Goal: Use online tool/utility: Use online tool/utility

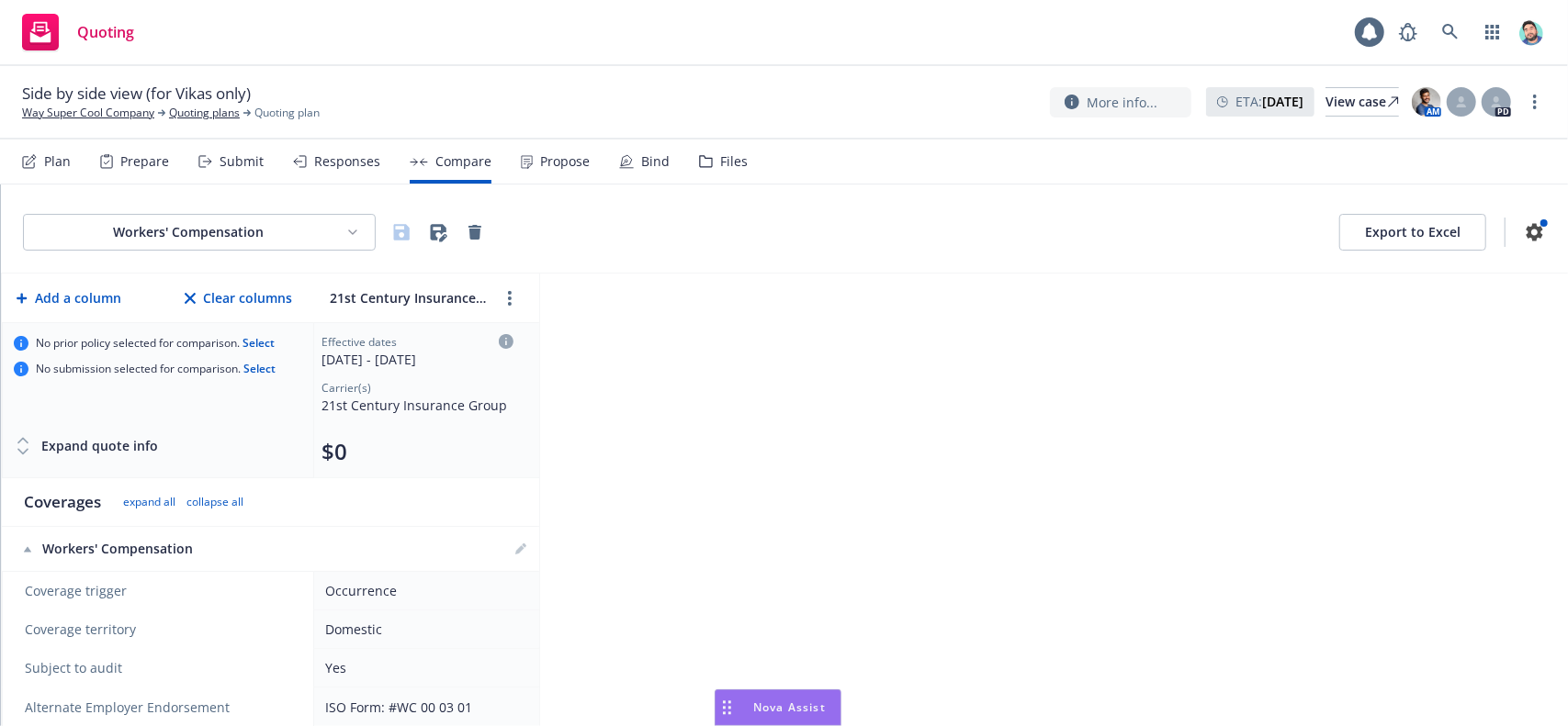
click at [730, 704] on icon "Drag to move" at bounding box center [726, 707] width 8 height 15
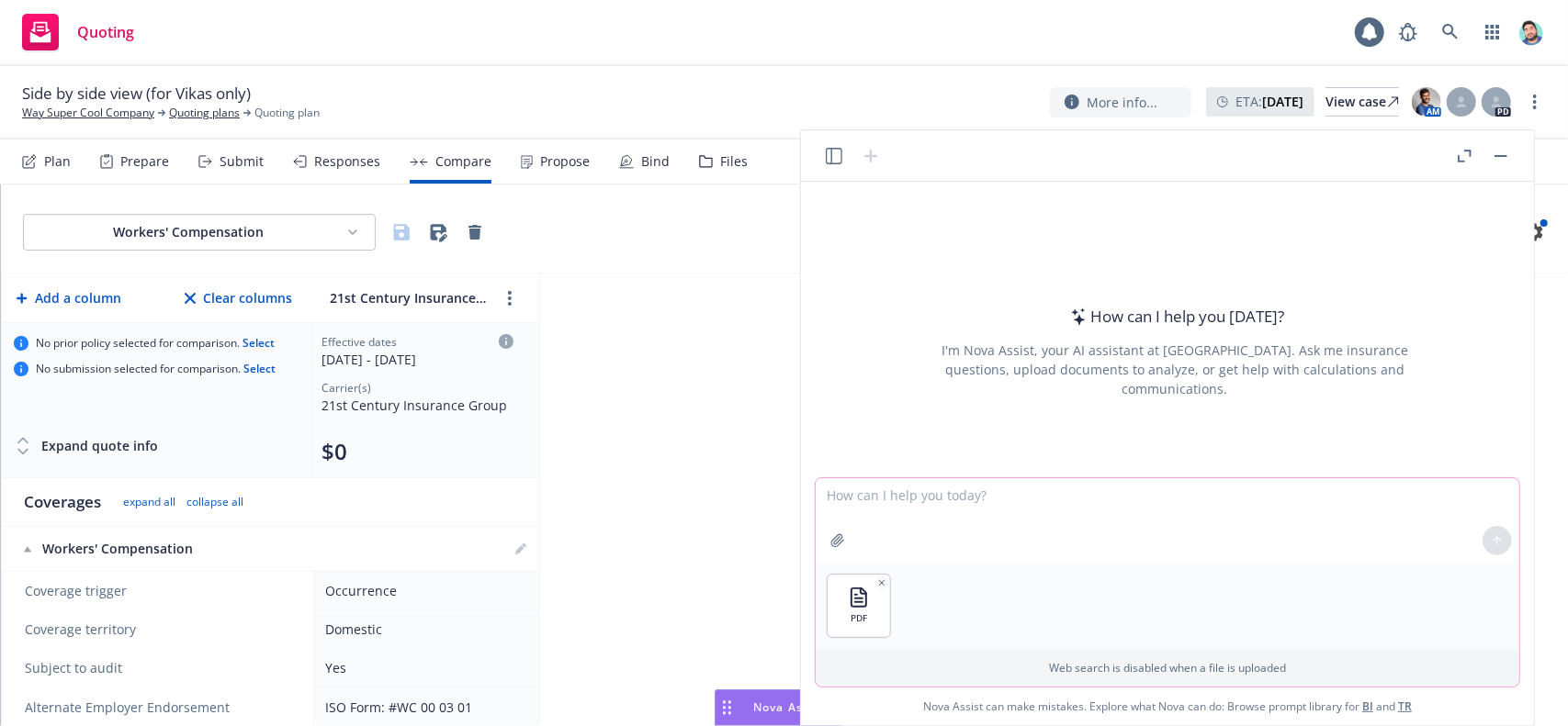
click at [924, 499] on textarea at bounding box center [1166, 521] width 704 height 85
type textarea "please summarize this policy doc"
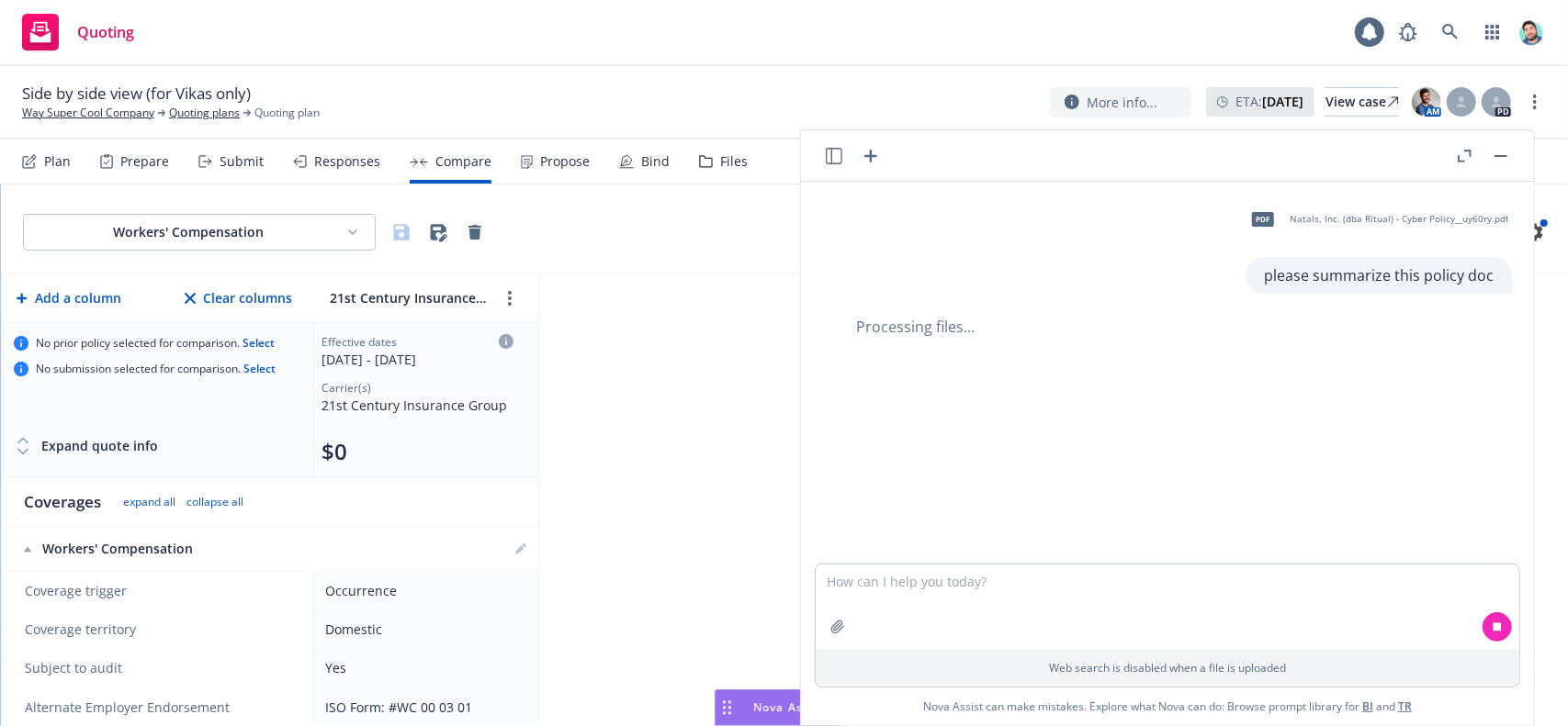
click at [868, 156] on icon "button" at bounding box center [870, 156] width 13 height 13
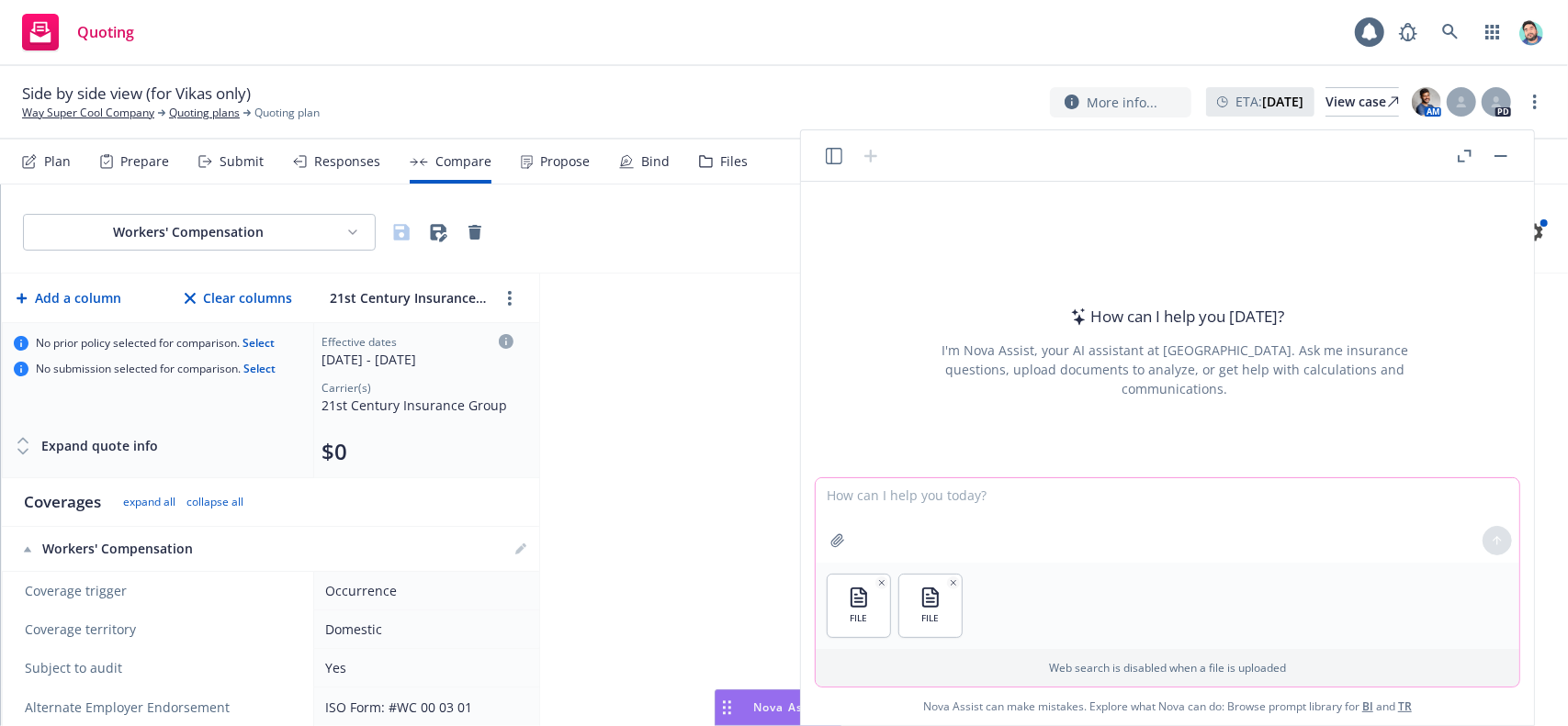
click at [946, 500] on textarea at bounding box center [1166, 521] width 704 height 85
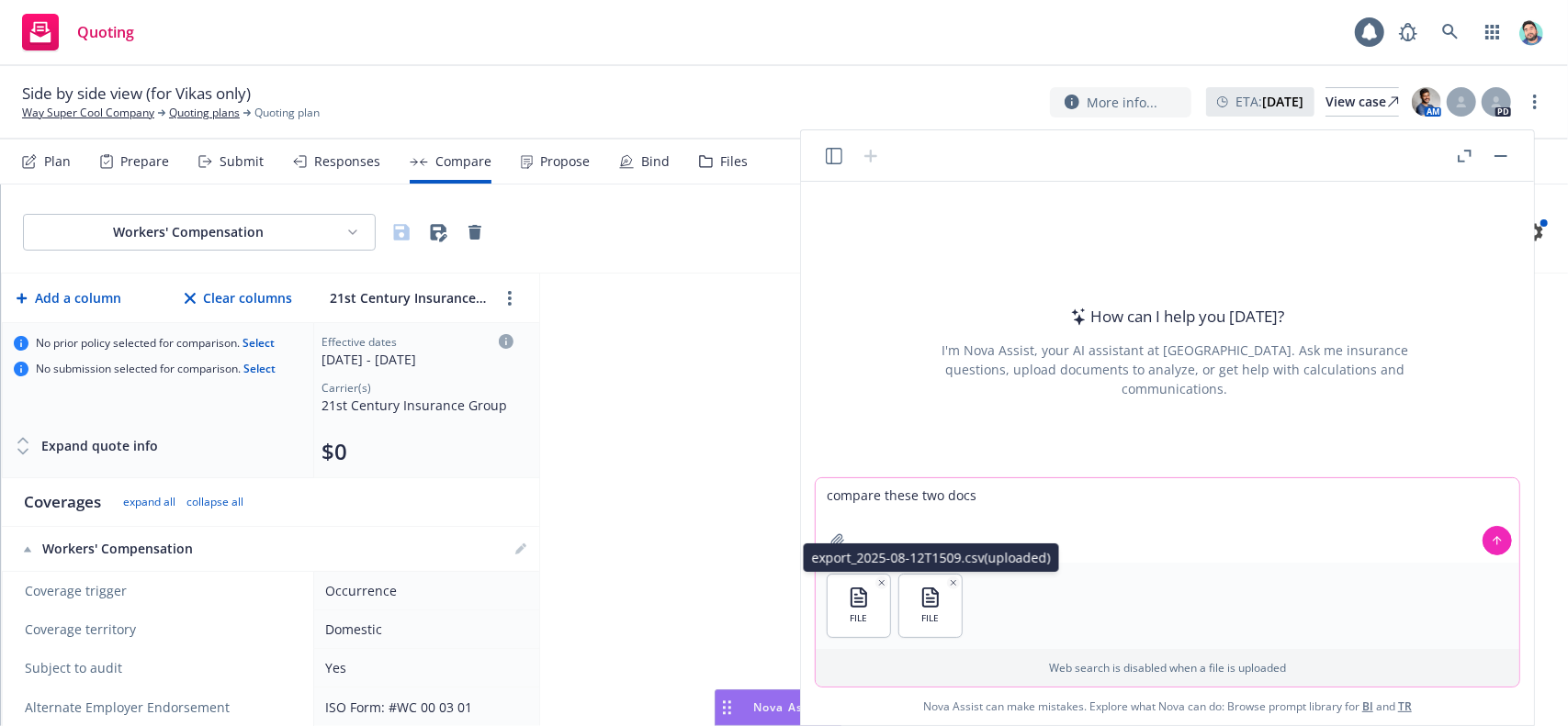
type textarea "compare these two docs"
click at [953, 581] on icon "button" at bounding box center [952, 582] width 9 height 9
click at [878, 579] on icon "button" at bounding box center [881, 582] width 9 height 9
click at [1497, 546] on icon at bounding box center [1497, 541] width 13 height 13
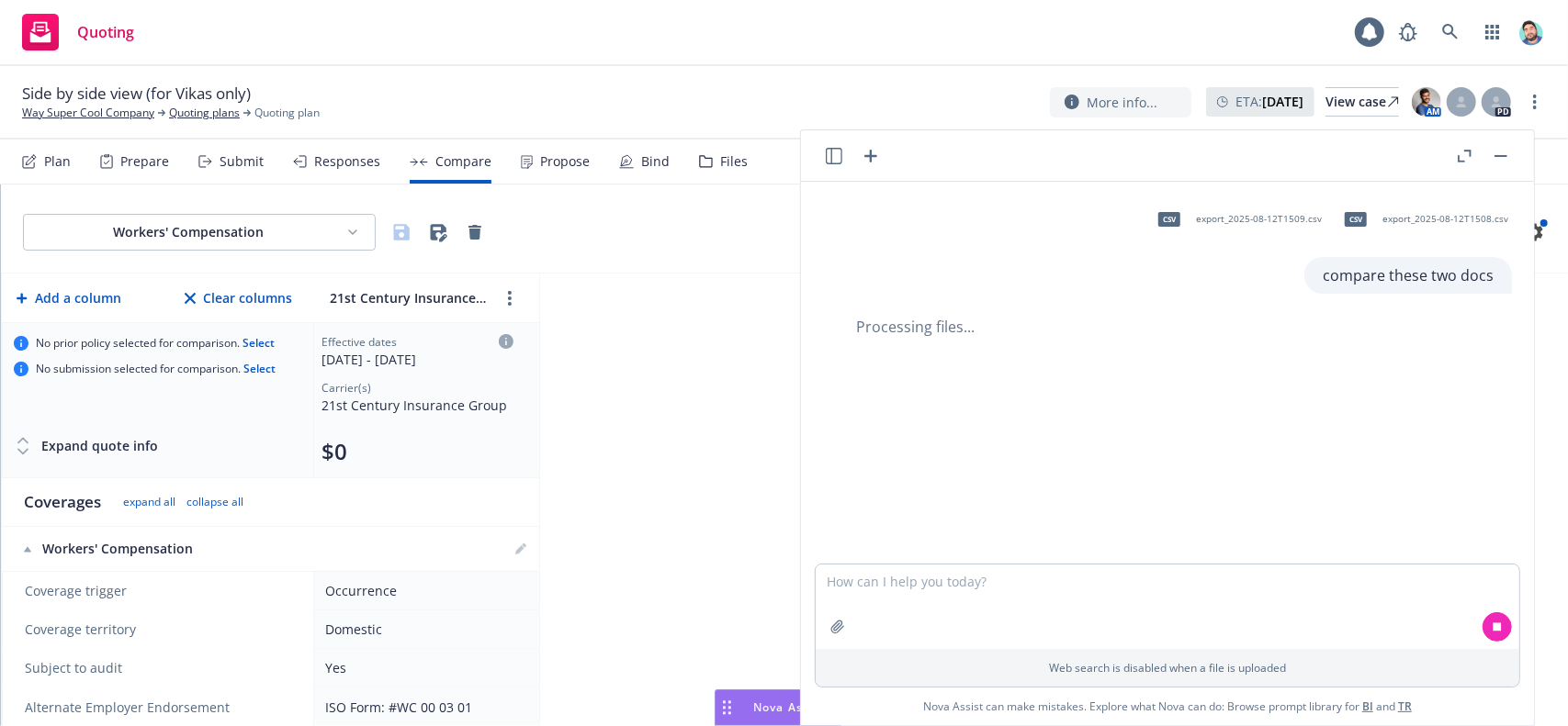
click at [828, 157] on icon "button" at bounding box center [834, 156] width 17 height 17
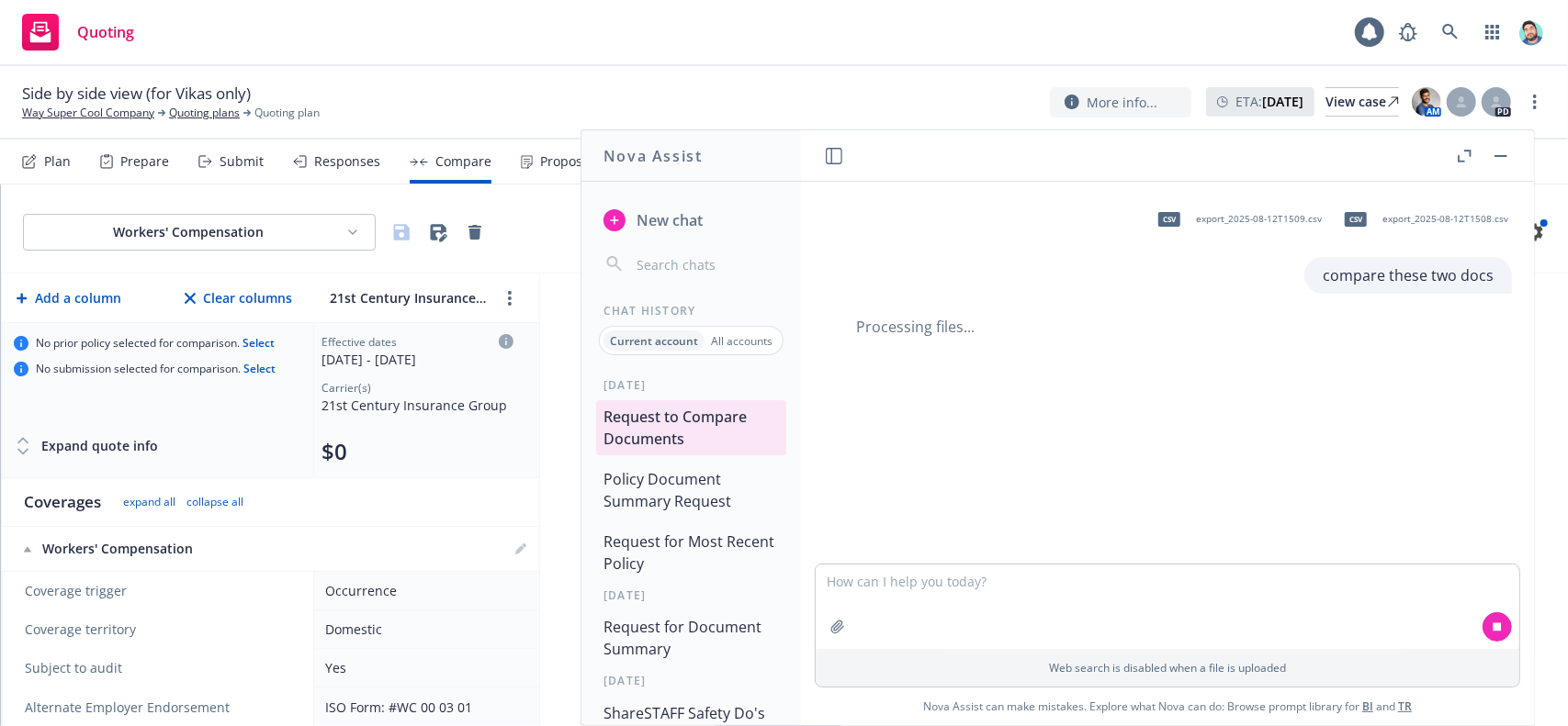
click at [663, 485] on button "Policy Document Summary Request" at bounding box center [691, 490] width 190 height 55
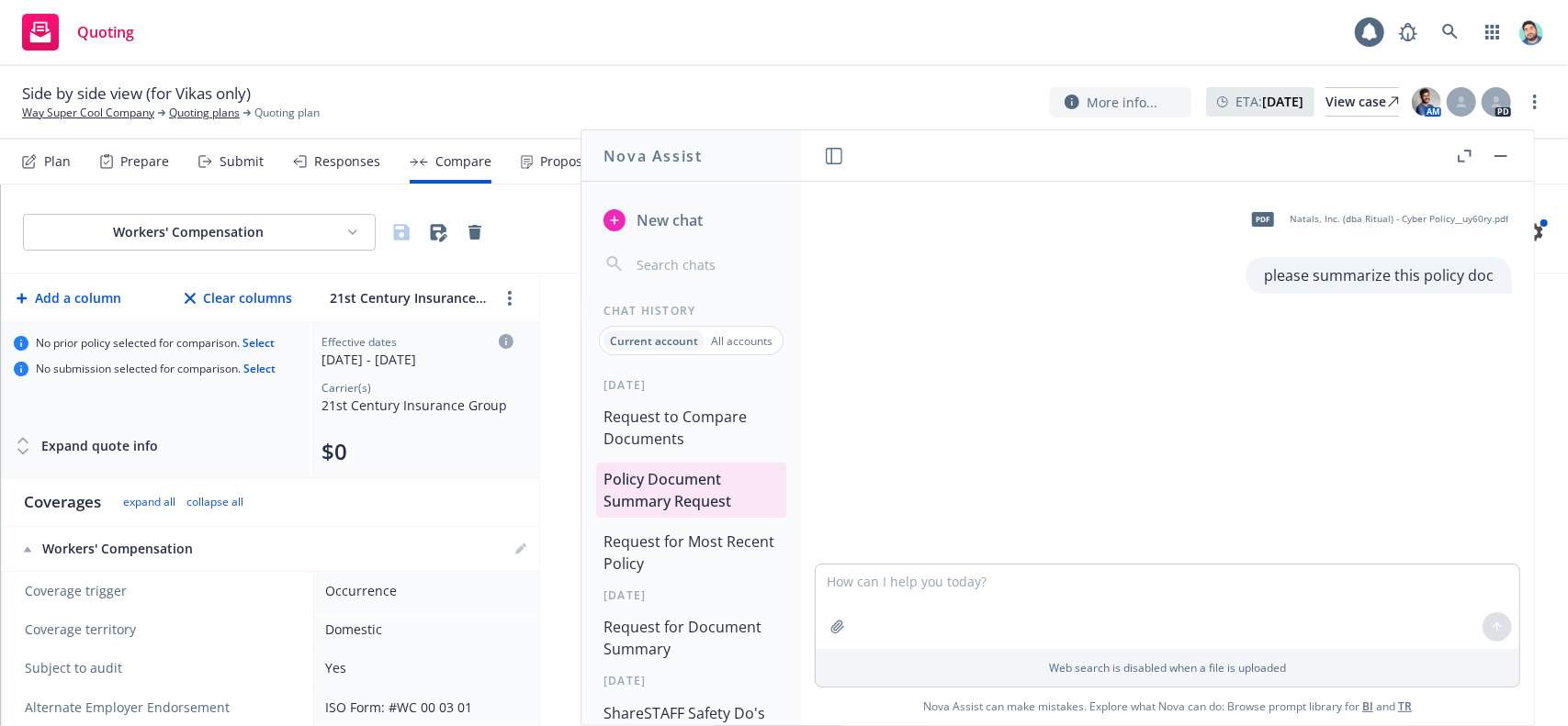
click at [663, 425] on button "Request to Compare Documents" at bounding box center [691, 428] width 190 height 55
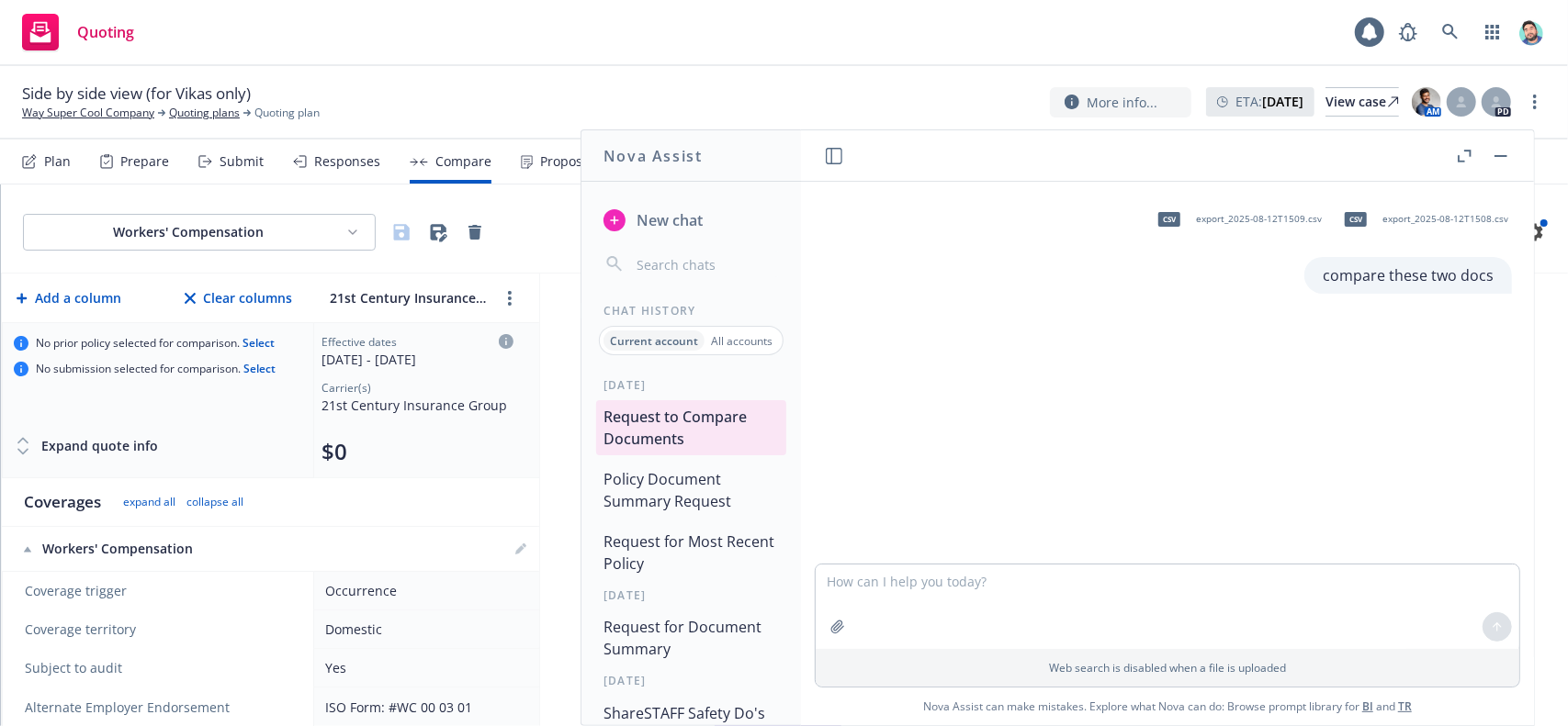
click at [670, 491] on button "Policy Document Summary Request" at bounding box center [691, 490] width 190 height 55
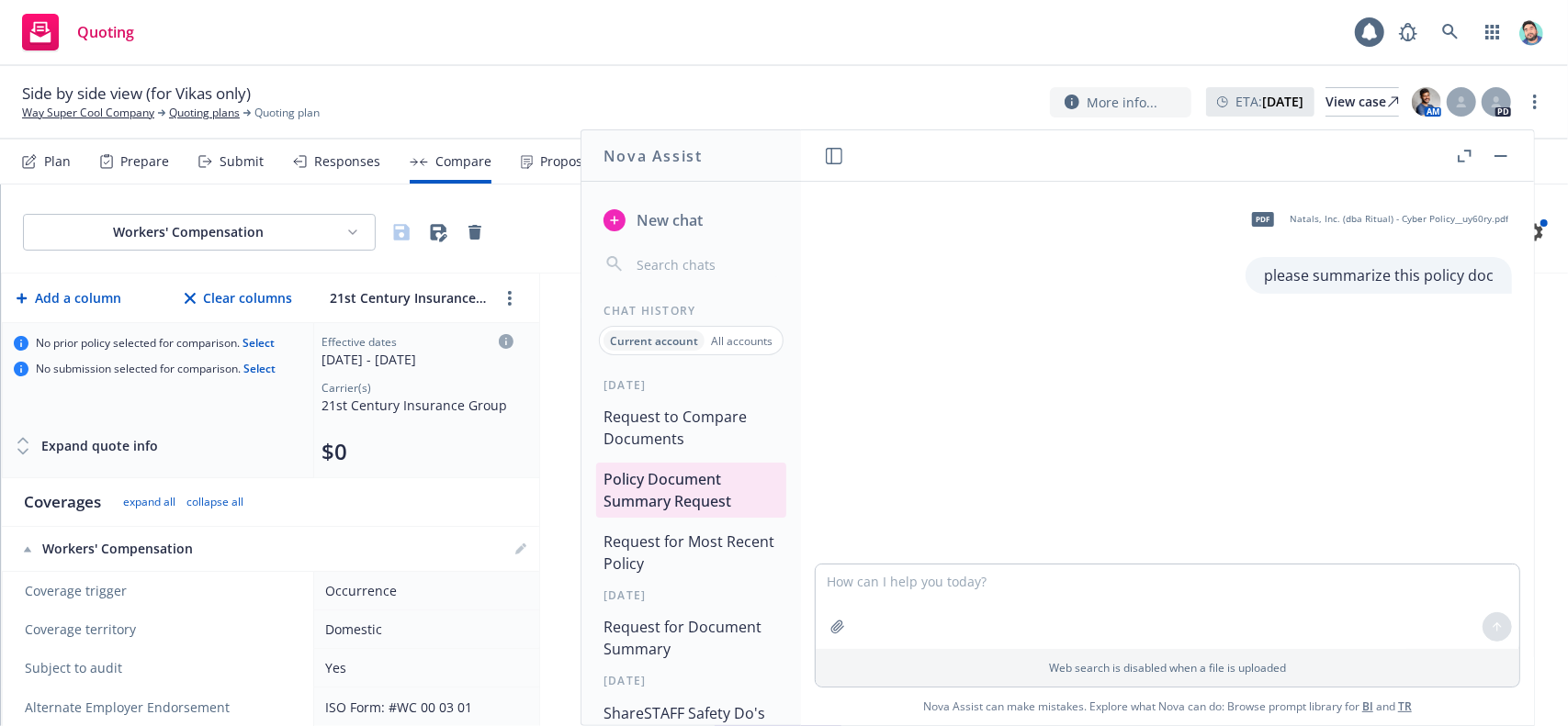
click at [684, 424] on button "Request to Compare Documents" at bounding box center [691, 428] width 190 height 55
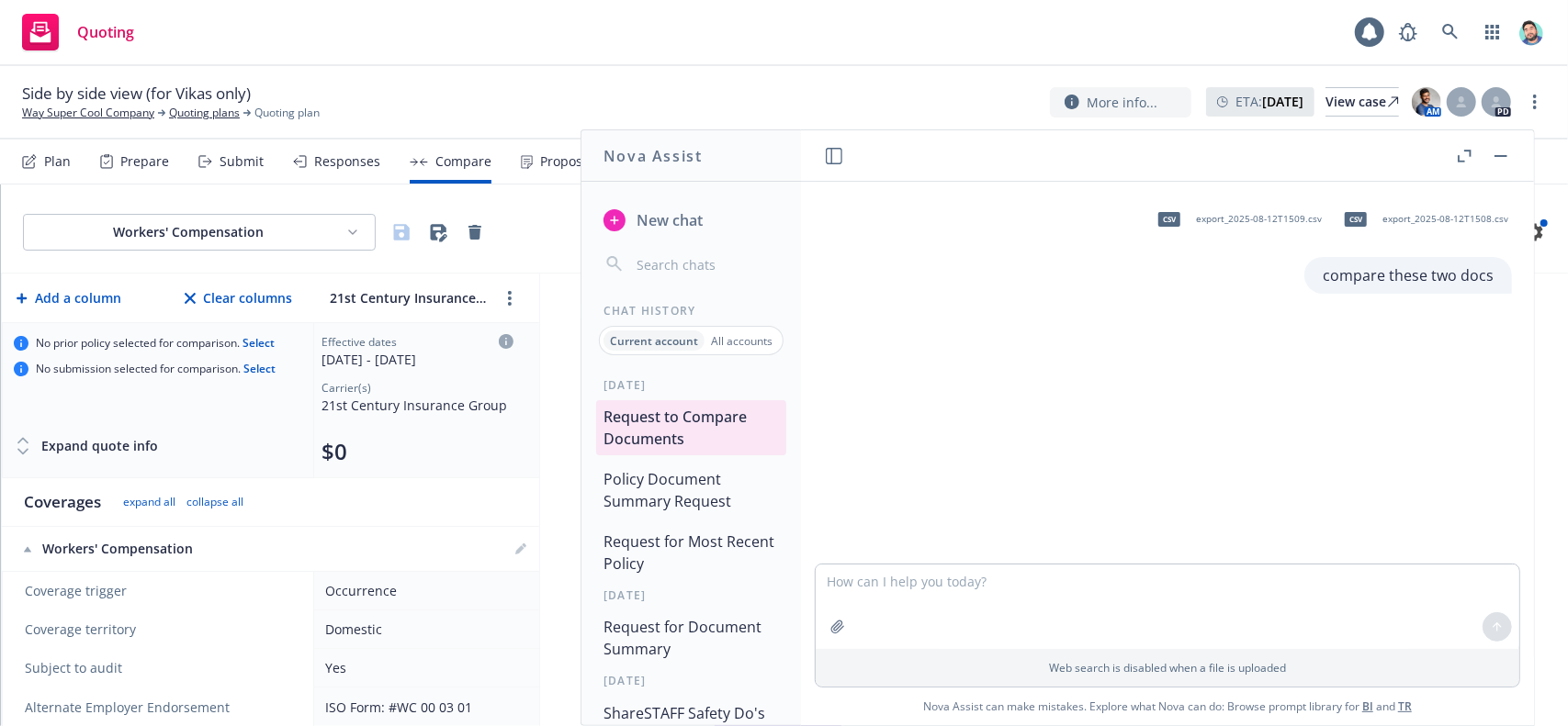
click at [670, 498] on button "Policy Document Summary Request" at bounding box center [691, 490] width 190 height 55
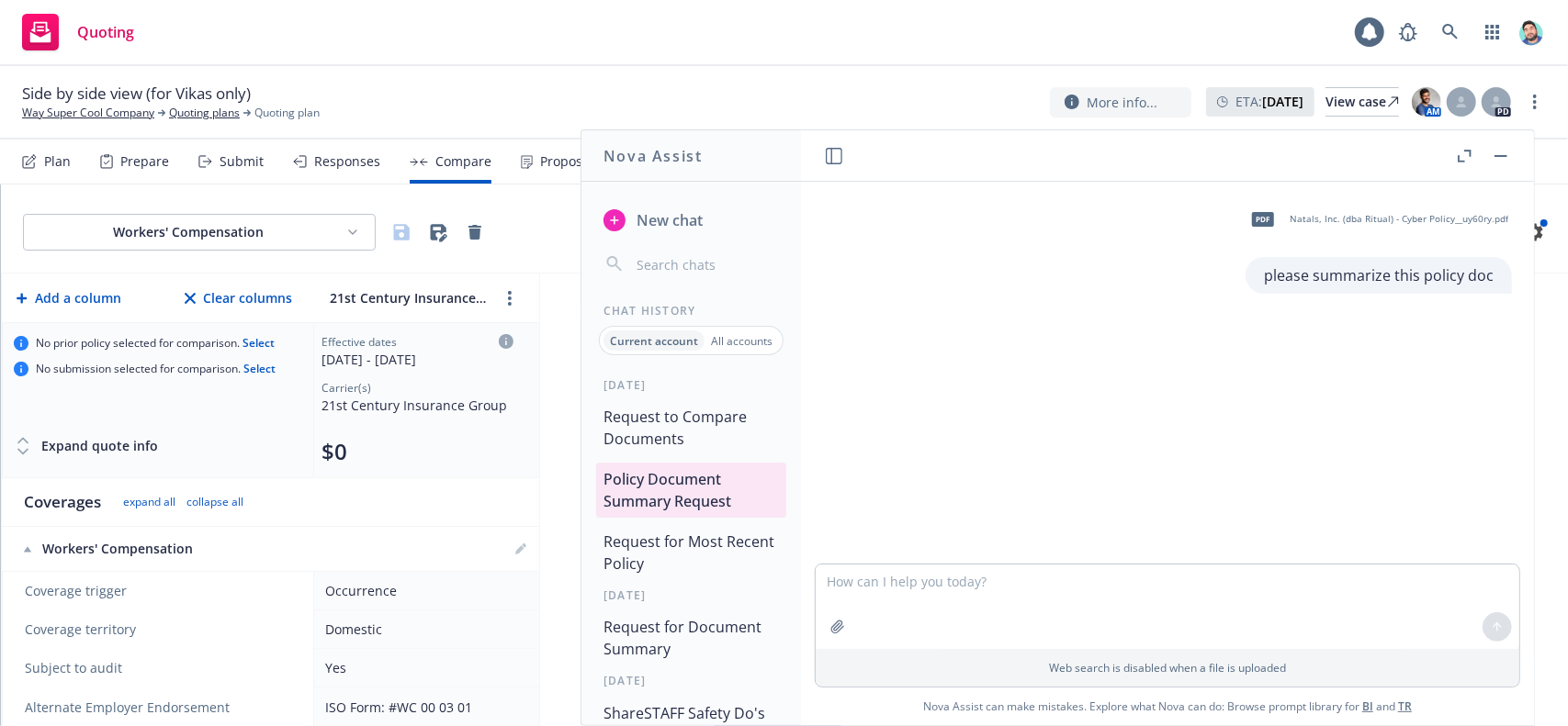
click at [682, 413] on button "Request to Compare Documents" at bounding box center [691, 428] width 190 height 55
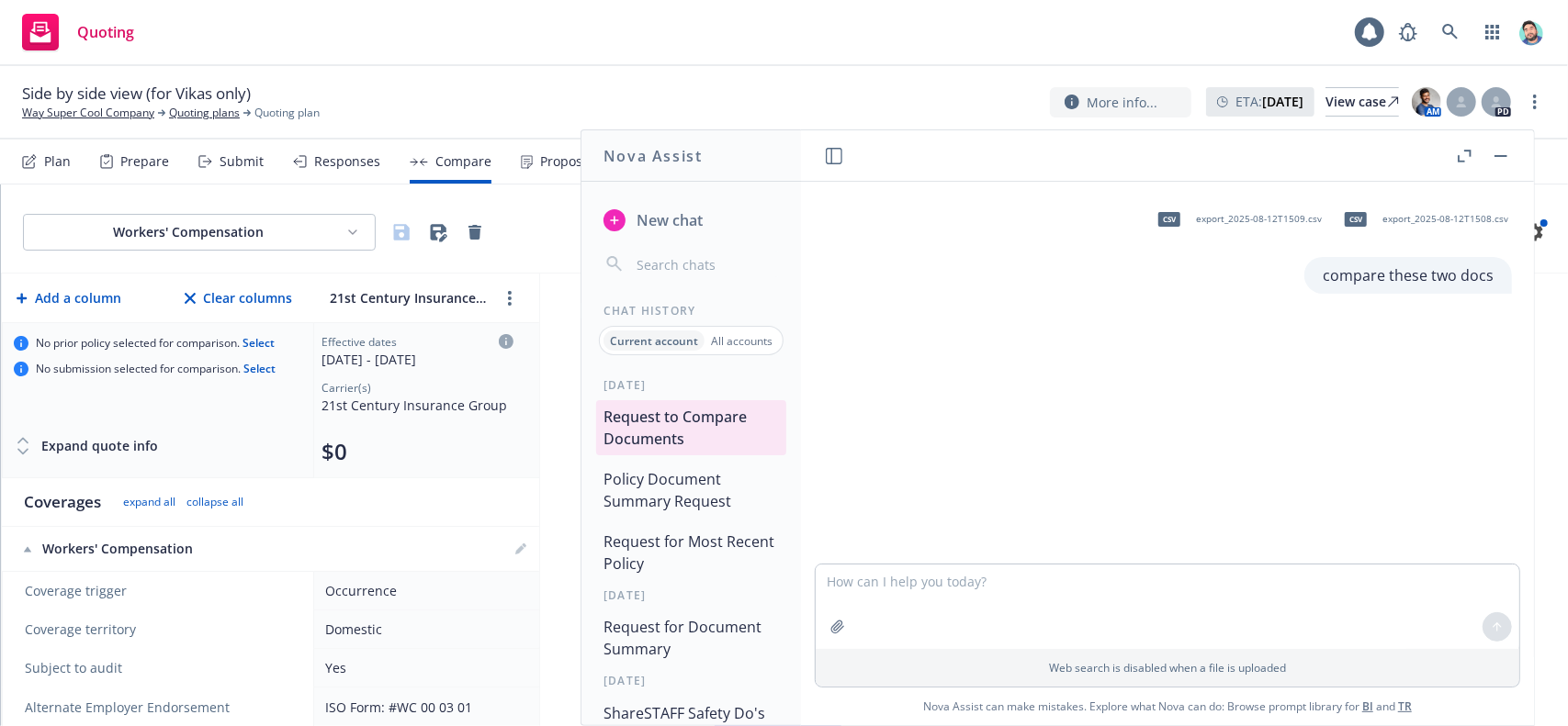
click at [705, 485] on button "Policy Document Summary Request" at bounding box center [691, 490] width 190 height 55
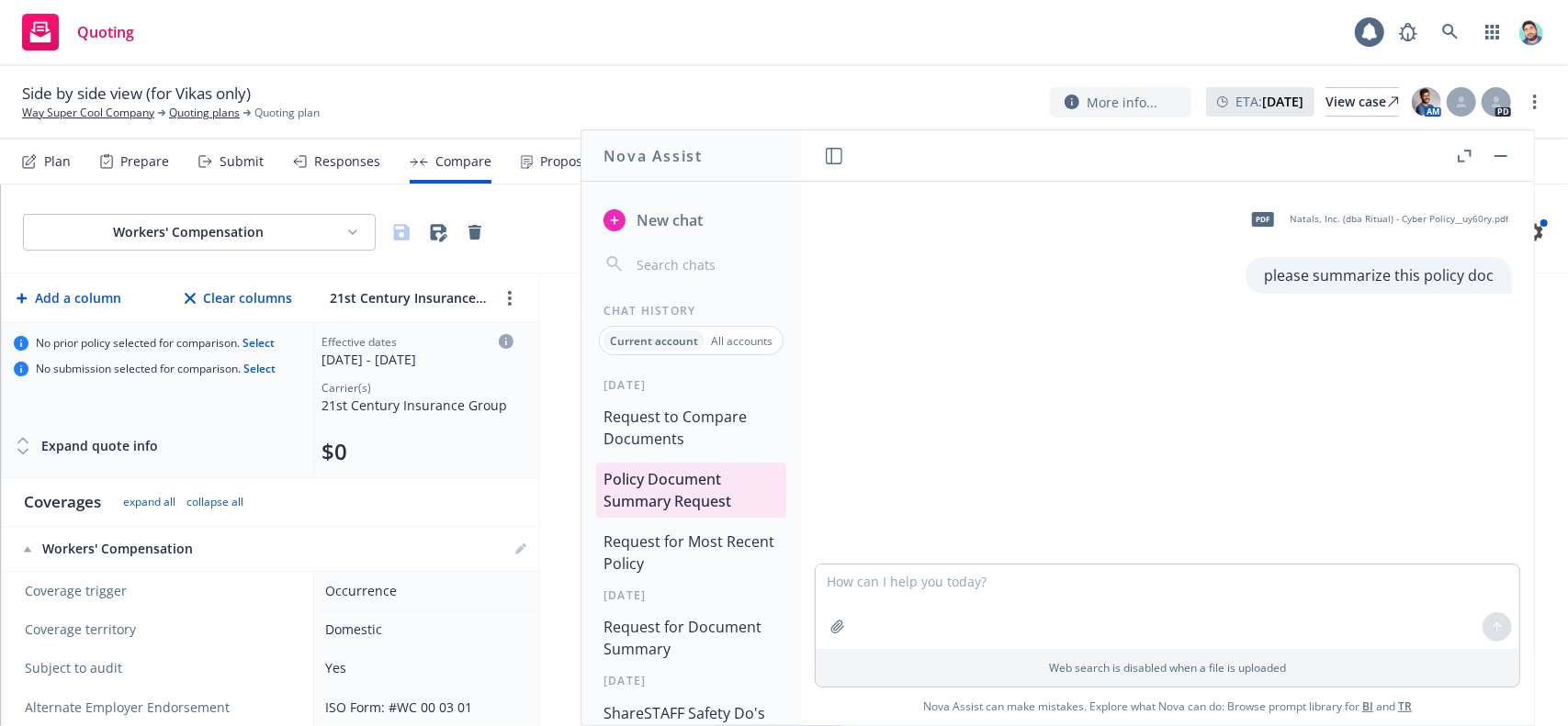
click at [696, 435] on button "Request to Compare Documents" at bounding box center [691, 428] width 190 height 55
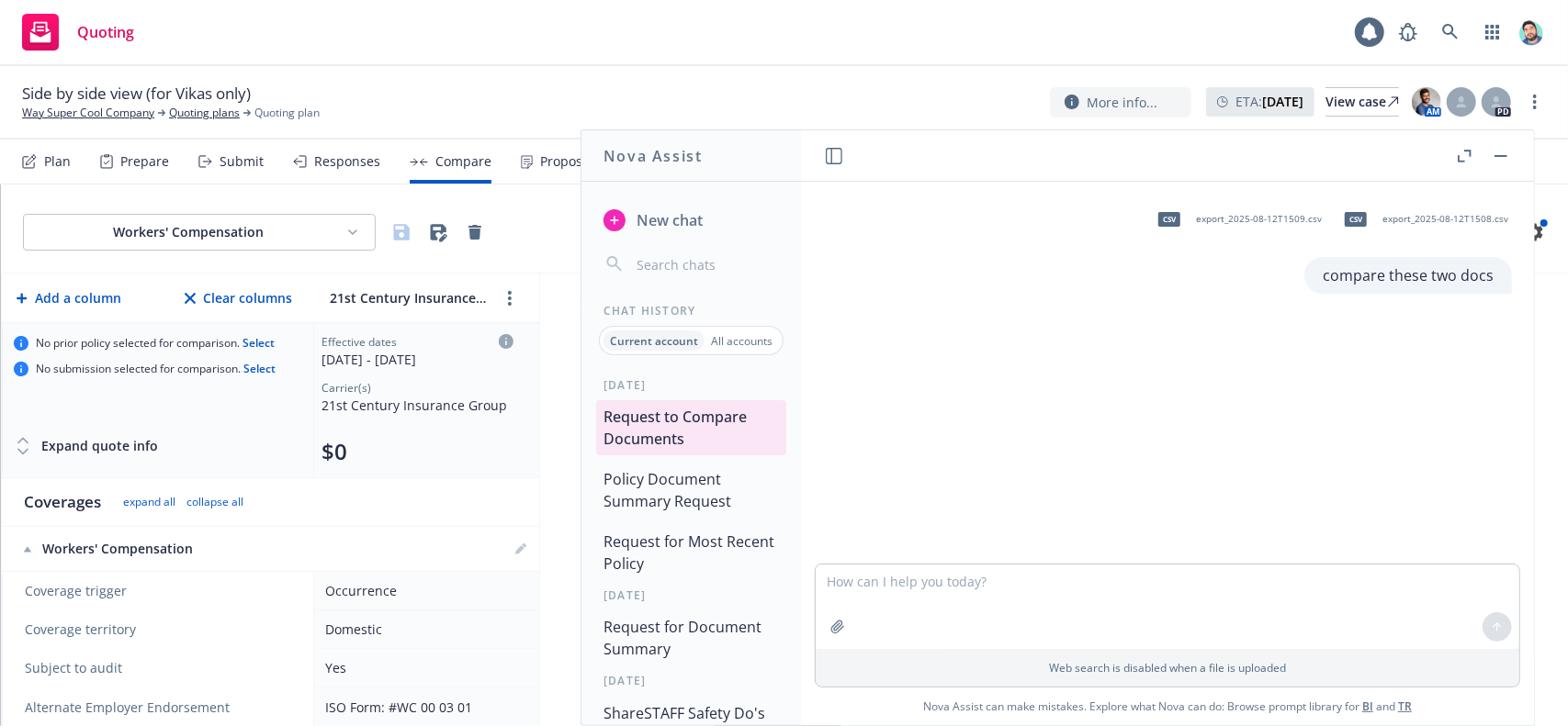
click at [682, 490] on button "Policy Document Summary Request" at bounding box center [691, 490] width 190 height 55
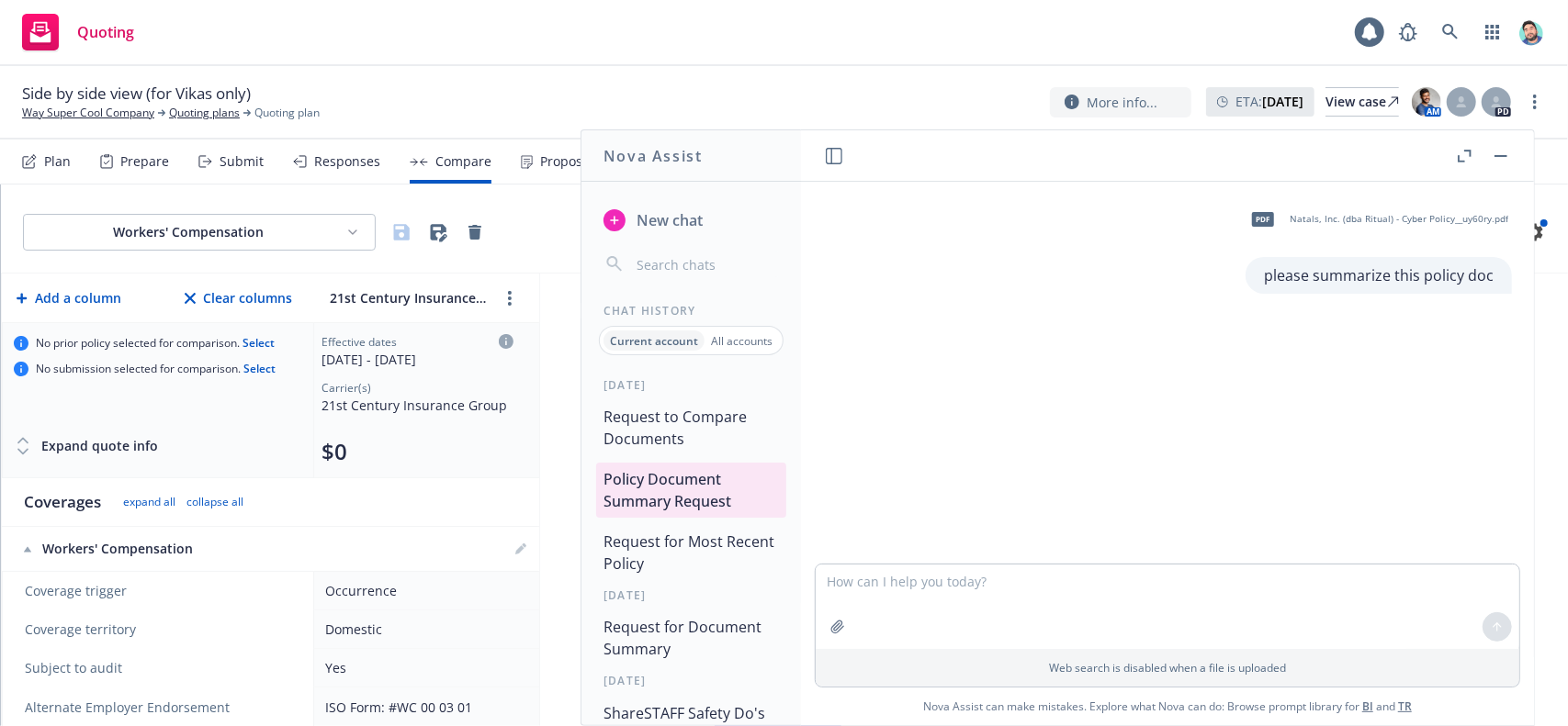
click at [684, 422] on button "Request to Compare Documents" at bounding box center [691, 428] width 190 height 55
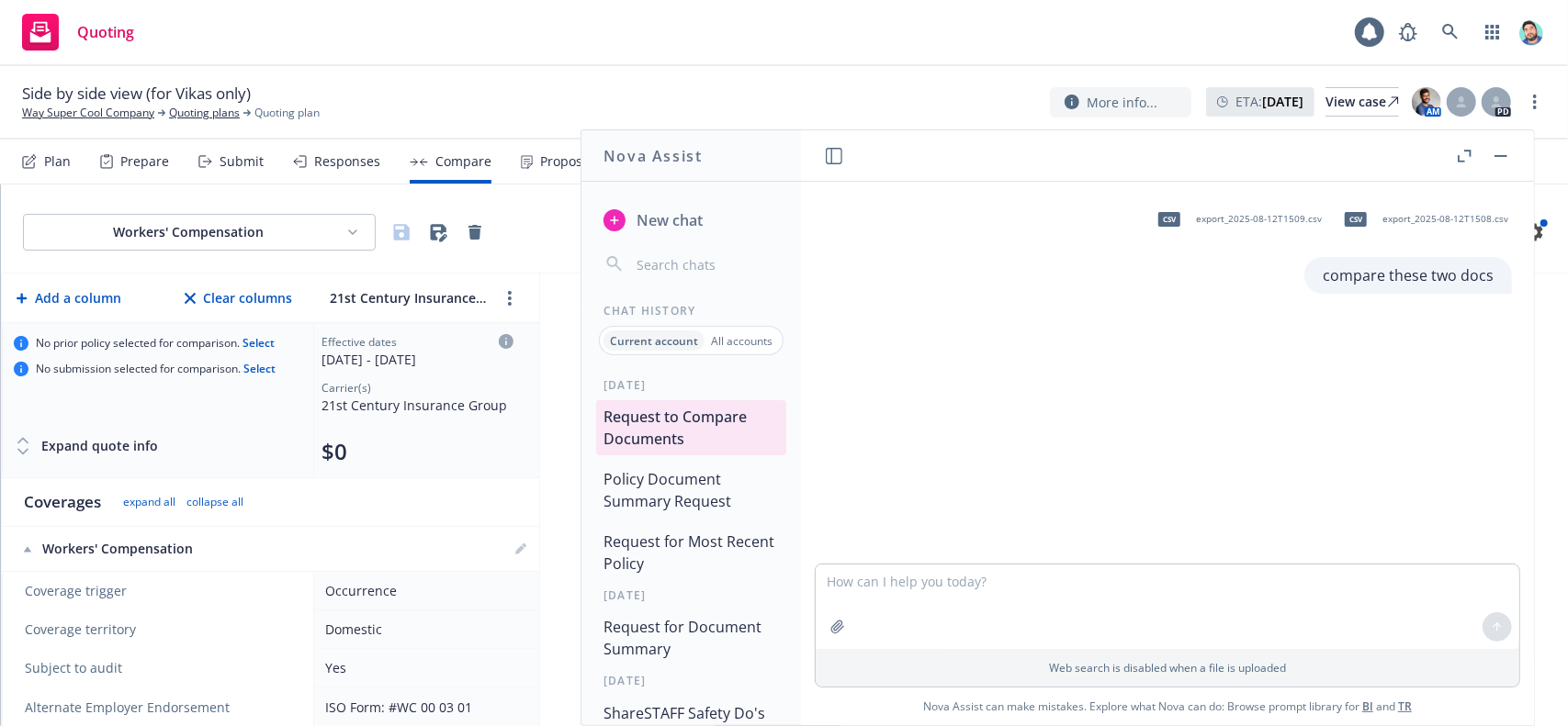
click at [1505, 152] on button "button" at bounding box center [1501, 156] width 22 height 22
